Goal: Communication & Community: Ask a question

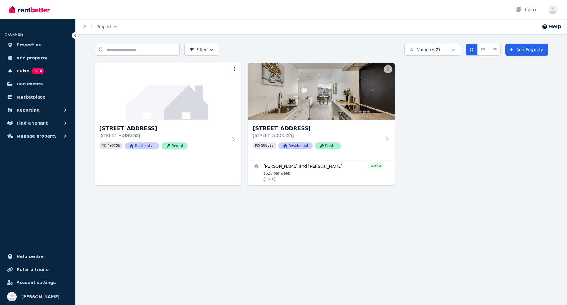
click at [22, 72] on span "Pulse" at bounding box center [23, 70] width 13 height 7
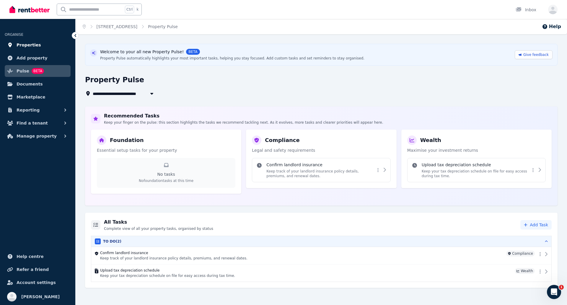
click at [33, 44] on span "Properties" at bounding box center [29, 44] width 25 height 7
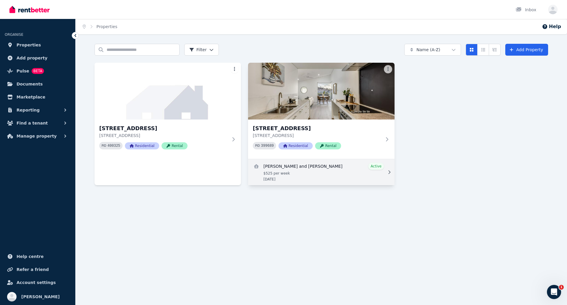
click at [334, 161] on link "View details for Abigail Marschall and Benjamin Schwabe" at bounding box center [321, 172] width 147 height 26
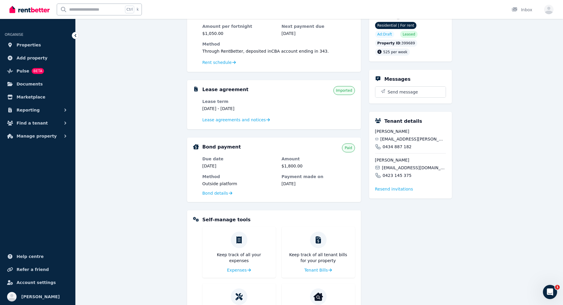
scroll to position [30, 0]
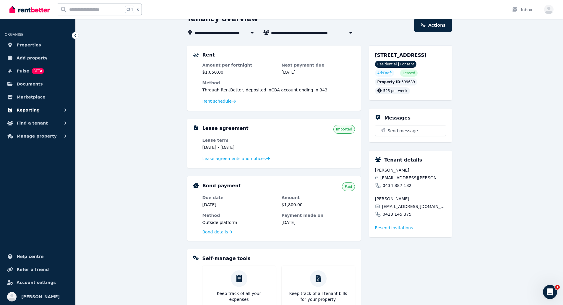
click at [30, 108] on span "Reporting" at bounding box center [28, 109] width 23 height 7
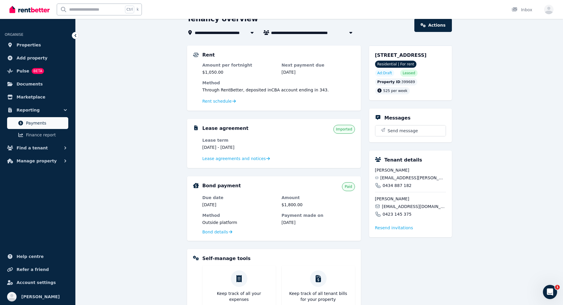
click at [38, 124] on span "Payments" at bounding box center [46, 122] width 40 height 7
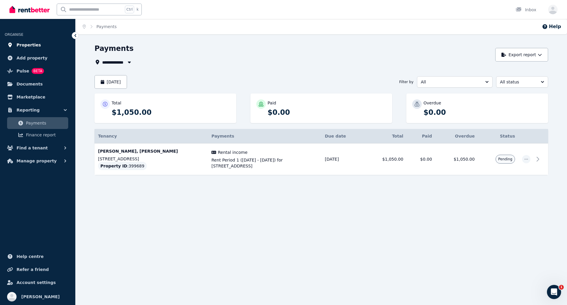
click at [22, 44] on span "Properties" at bounding box center [29, 44] width 25 height 7
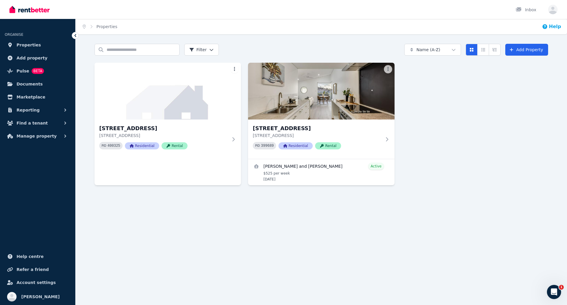
click at [551, 25] on button "Help" at bounding box center [551, 26] width 19 height 7
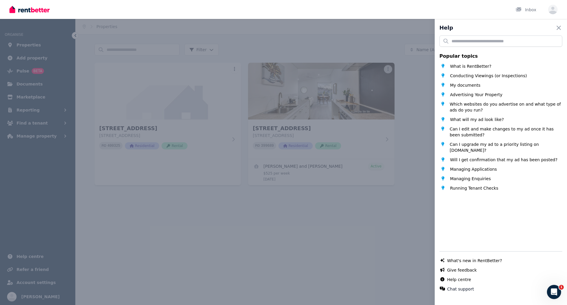
click at [400, 257] on div "Help Close panel Popular topics What is RentBetter? Conducting Viewings (or Ins…" at bounding box center [283, 152] width 567 height 305
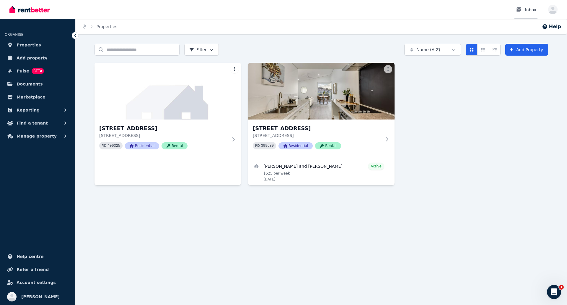
click at [523, 14] on link "Inbox" at bounding box center [526, 9] width 23 height 19
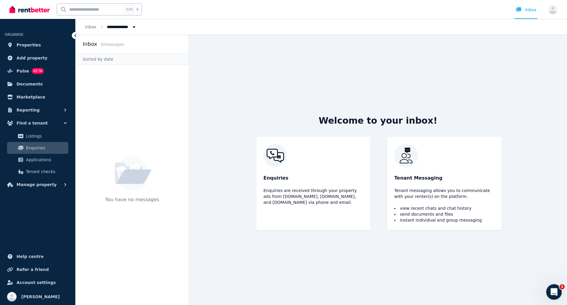
click at [552, 292] on icon "Open Intercom Messenger" at bounding box center [553, 290] width 4 height 5
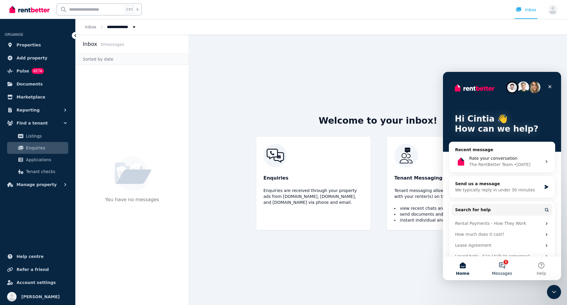
click at [507, 266] on button "1 Messages" at bounding box center [502, 268] width 39 height 24
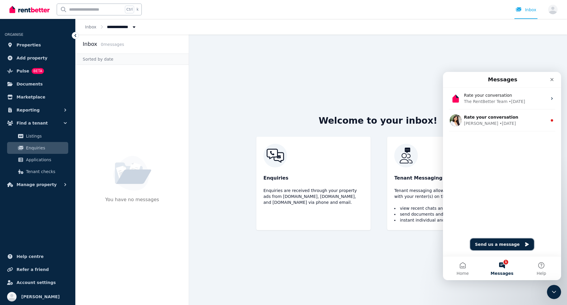
click at [494, 244] on button "Send us a message" at bounding box center [503, 244] width 64 height 12
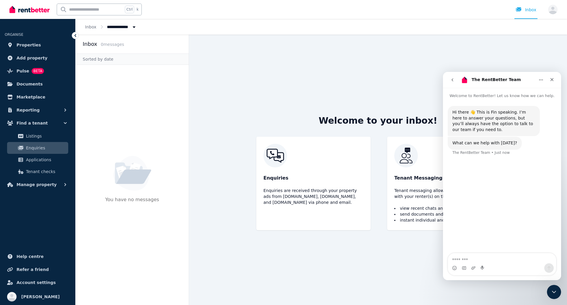
type textarea "*"
click at [461, 260] on textarea "**********" at bounding box center [502, 252] width 108 height 22
type textarea "**********"
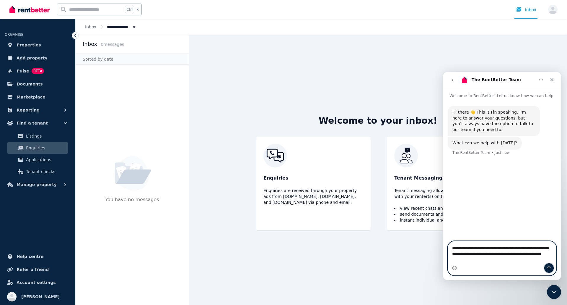
click at [550, 267] on icon "Send a message…" at bounding box center [549, 267] width 5 height 5
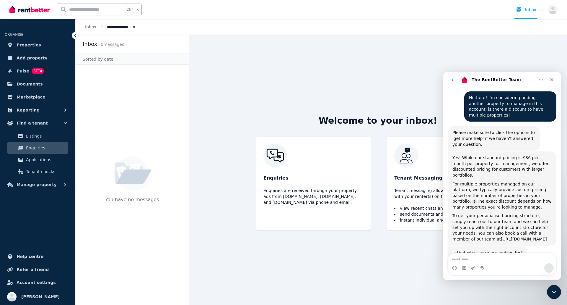
scroll to position [70, 0]
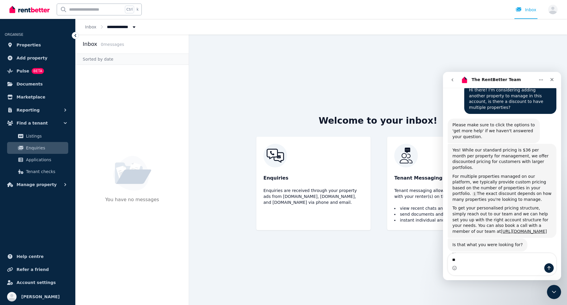
type textarea "***"
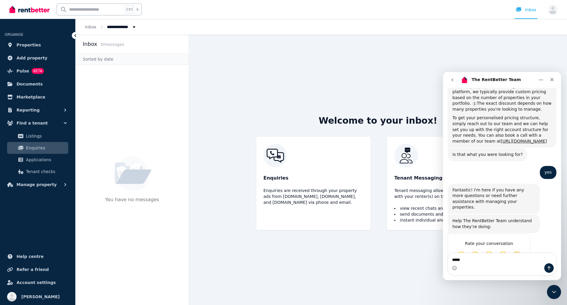
scroll to position [165, 0]
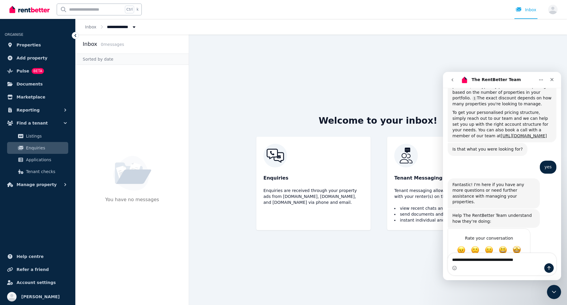
type textarea "**********"
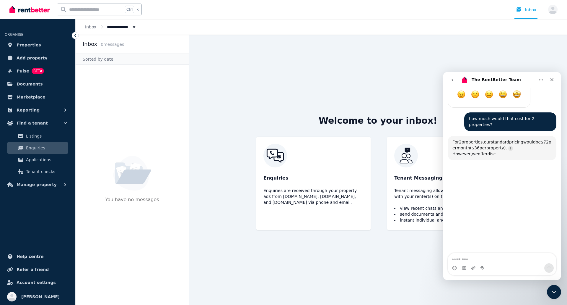
scroll to position [324, 0]
